Goal: Transaction & Acquisition: Register for event/course

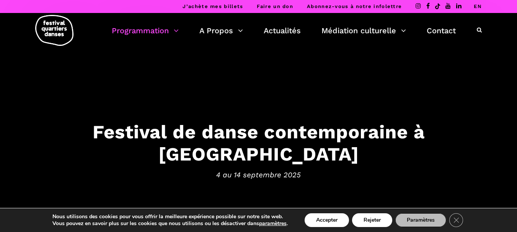
click at [145, 35] on link "Programmation" at bounding box center [145, 30] width 67 height 13
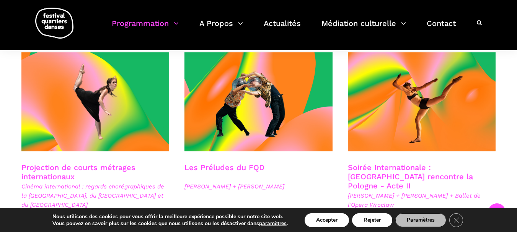
scroll to position [688, 0]
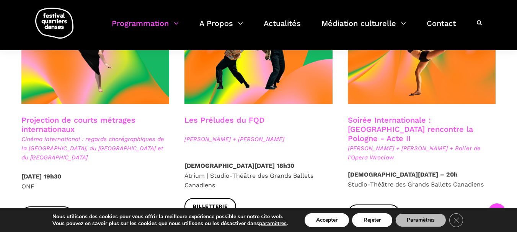
click at [228, 115] on link "Les Préludes du FQD" at bounding box center [224, 119] width 80 height 9
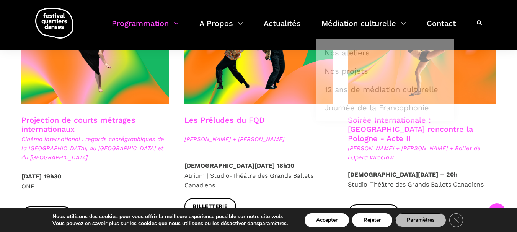
click at [460, 115] on link "Soirée Internationale : Montréal rencontre la Pologne - Acte II" at bounding box center [410, 129] width 125 height 28
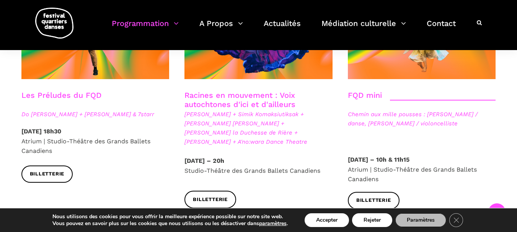
scroll to position [1186, 0]
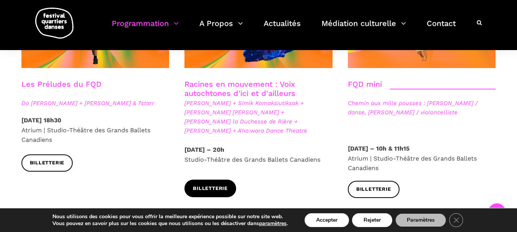
click at [218, 185] on span "Billetterie" at bounding box center [210, 189] width 35 height 8
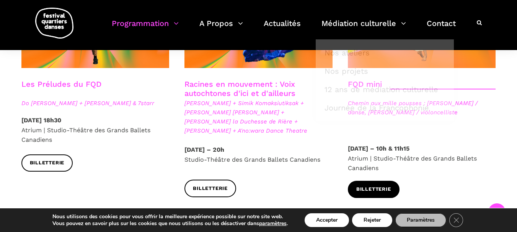
click at [367, 181] on link "Billetterie" at bounding box center [374, 189] width 52 height 17
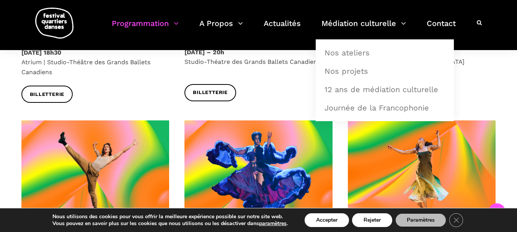
scroll to position [1033, 0]
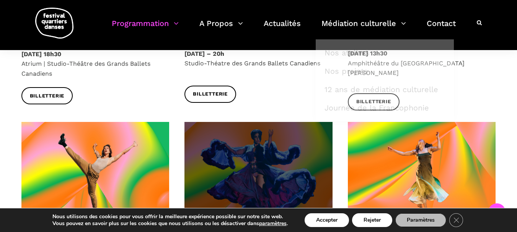
click at [251, 122] on span at bounding box center [258, 171] width 148 height 99
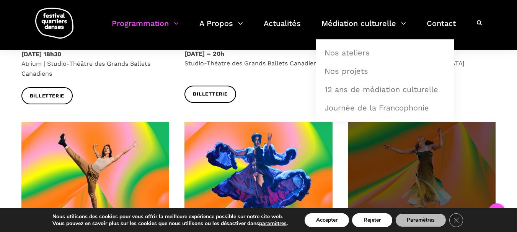
click at [414, 150] on span at bounding box center [422, 171] width 148 height 99
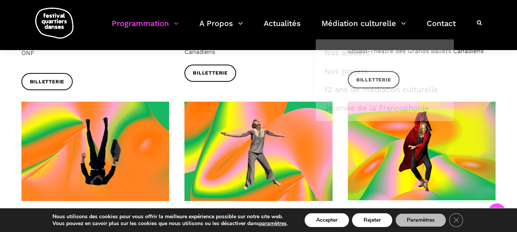
scroll to position [803, 0]
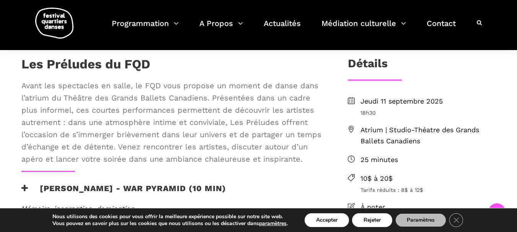
scroll to position [153, 0]
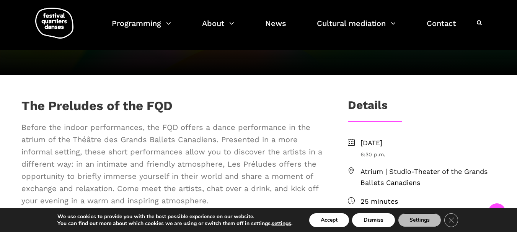
click at [112, 102] on font "The Preludes of the FQD" at bounding box center [96, 105] width 151 height 15
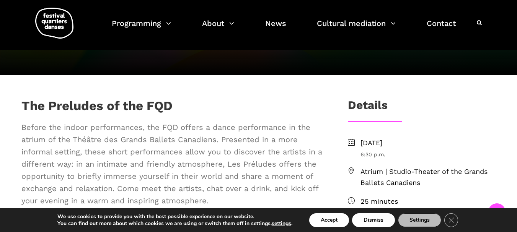
click at [188, 103] on div "The Preludes of the FQD" at bounding box center [171, 107] width 301 height 19
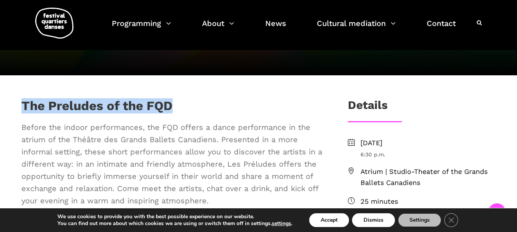
drag, startPoint x: 189, startPoint y: 102, endPoint x: 18, endPoint y: 102, distance: 171.3
click at [18, 102] on div "The Preludes of the FQD Before the indoor performances, the FQD offers a dance …" at bounding box center [172, 155] width 317 height 114
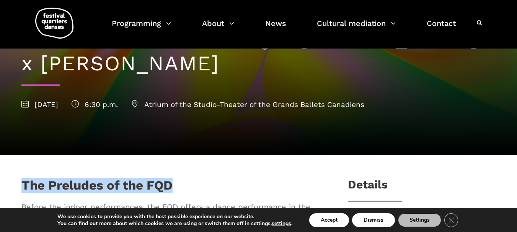
scroll to position [0, 0]
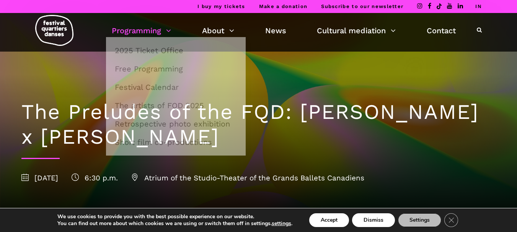
click at [156, 27] on font "Programming" at bounding box center [136, 30] width 49 height 9
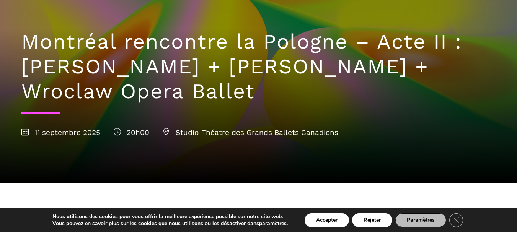
scroll to position [153, 0]
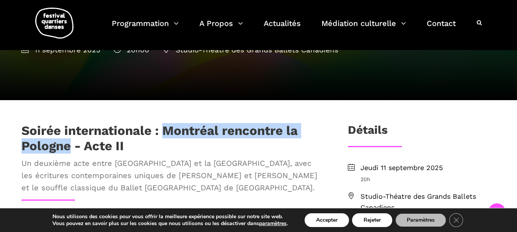
drag, startPoint x: 164, startPoint y: 128, endPoint x: 70, endPoint y: 150, distance: 96.2
click at [70, 150] on h1 "Soirée internationale : Montréal rencontre la Pologne - Acte II" at bounding box center [171, 138] width 301 height 30
copy h1 "Montréal rencontre la Pologne"
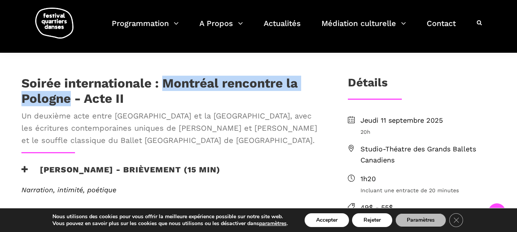
scroll to position [229, 0]
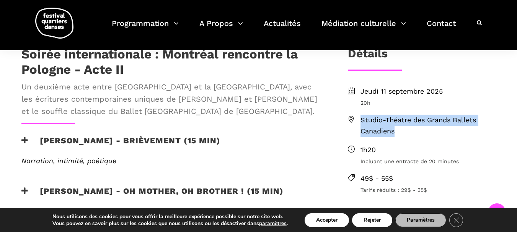
drag, startPoint x: 404, startPoint y: 129, endPoint x: 362, endPoint y: 119, distance: 43.2
click at [362, 119] on span "Studio-Théatre des Grands Ballets Canadiens" at bounding box center [427, 126] width 135 height 22
copy span "Studio-Théatre des Grands Ballets Canadiens"
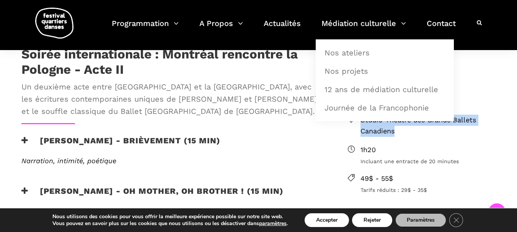
click at [386, 125] on span "Studio-Théatre des Grands Ballets Canadiens" at bounding box center [427, 126] width 135 height 22
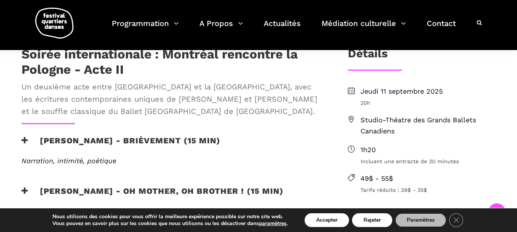
click at [391, 122] on span "Studio-Théatre des Grands Ballets Canadiens" at bounding box center [427, 126] width 135 height 22
click at [348, 121] on icon at bounding box center [351, 119] width 7 height 7
click at [373, 123] on span "Studio-Théatre des Grands Ballets Canadiens" at bounding box center [427, 126] width 135 height 22
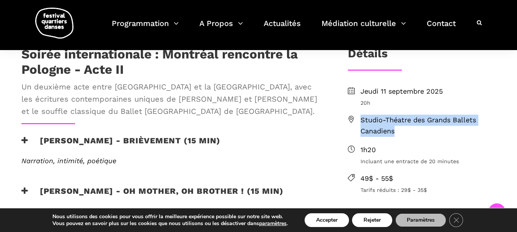
drag, startPoint x: 403, startPoint y: 130, endPoint x: 359, endPoint y: 118, distance: 45.8
click at [359, 118] on li "Studio-Théatre des Grands Ballets Canadiens" at bounding box center [422, 126] width 148 height 22
copy span "Studio-Théatre des Grands Ballets Canadiens"
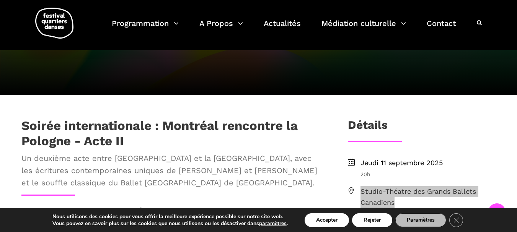
scroll to position [115, 0]
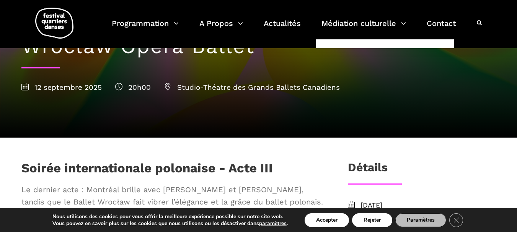
scroll to position [38, 0]
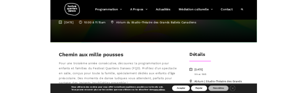
scroll to position [38, 0]
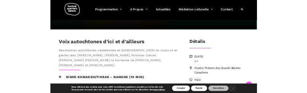
scroll to position [268, 0]
